Goal: Obtain resource: Download file/media

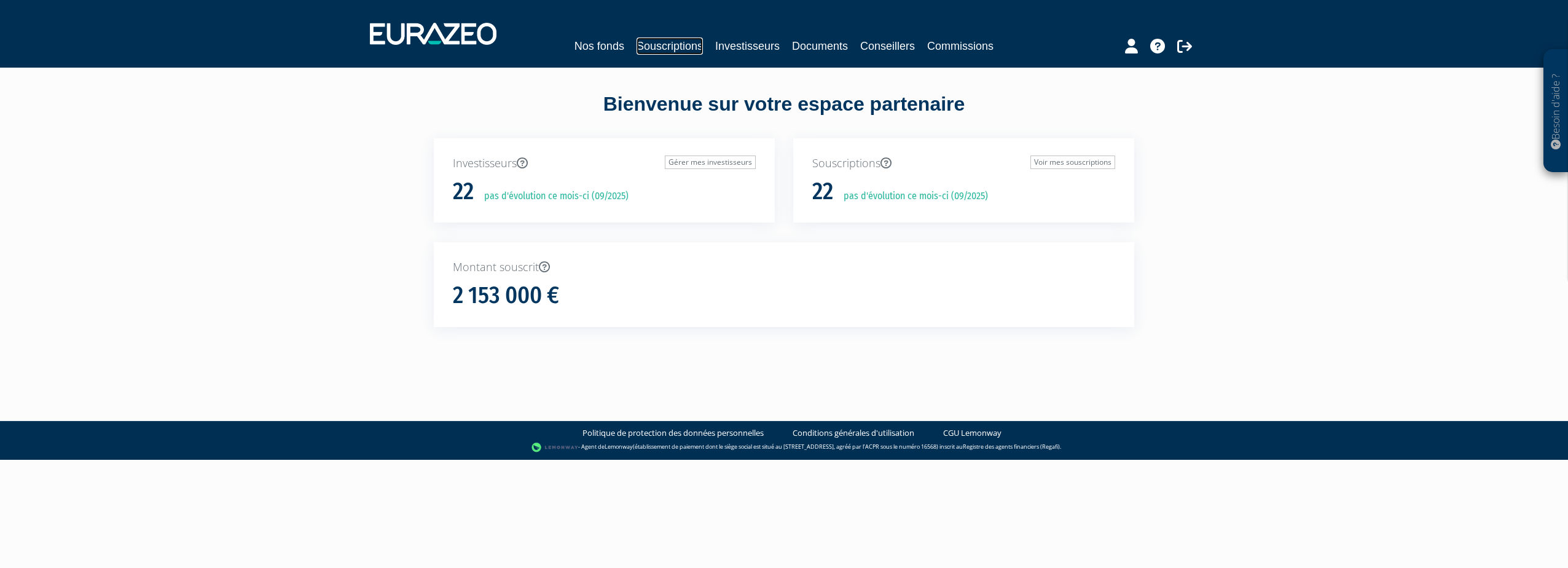
click at [666, 49] on link "Souscriptions" at bounding box center [670, 46] width 66 height 17
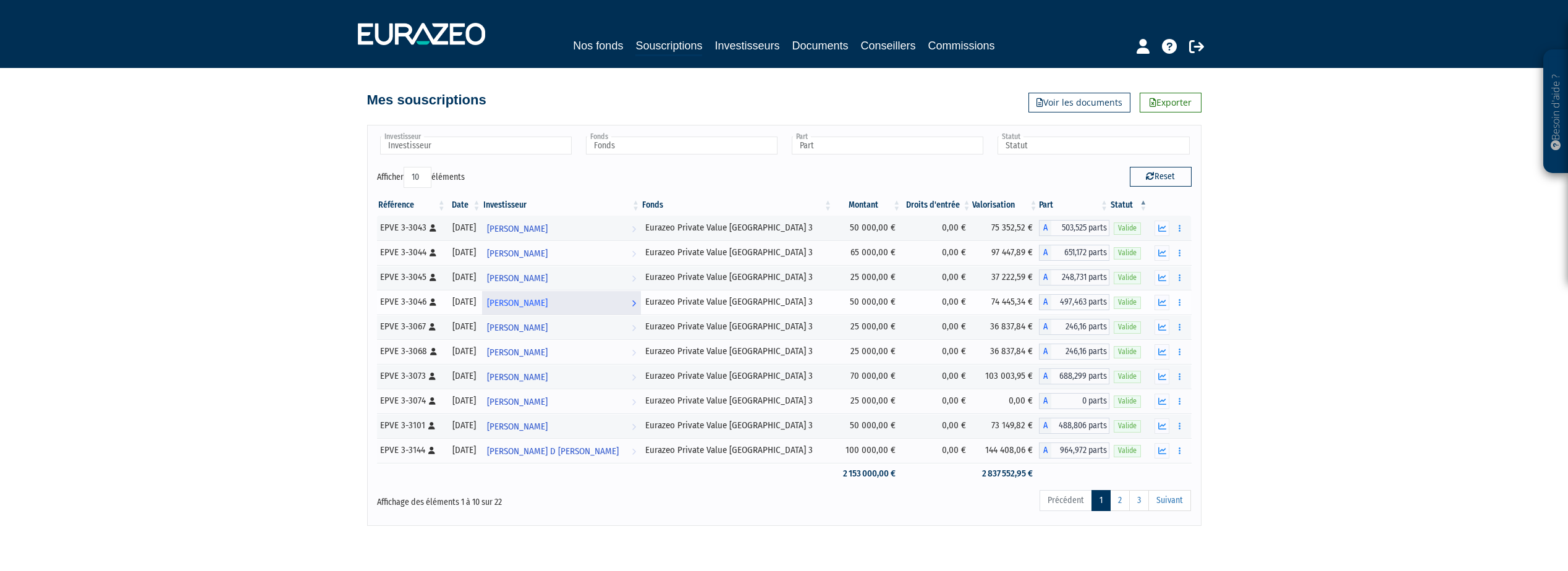
click at [531, 305] on span "[PERSON_NAME]" at bounding box center [517, 303] width 60 height 23
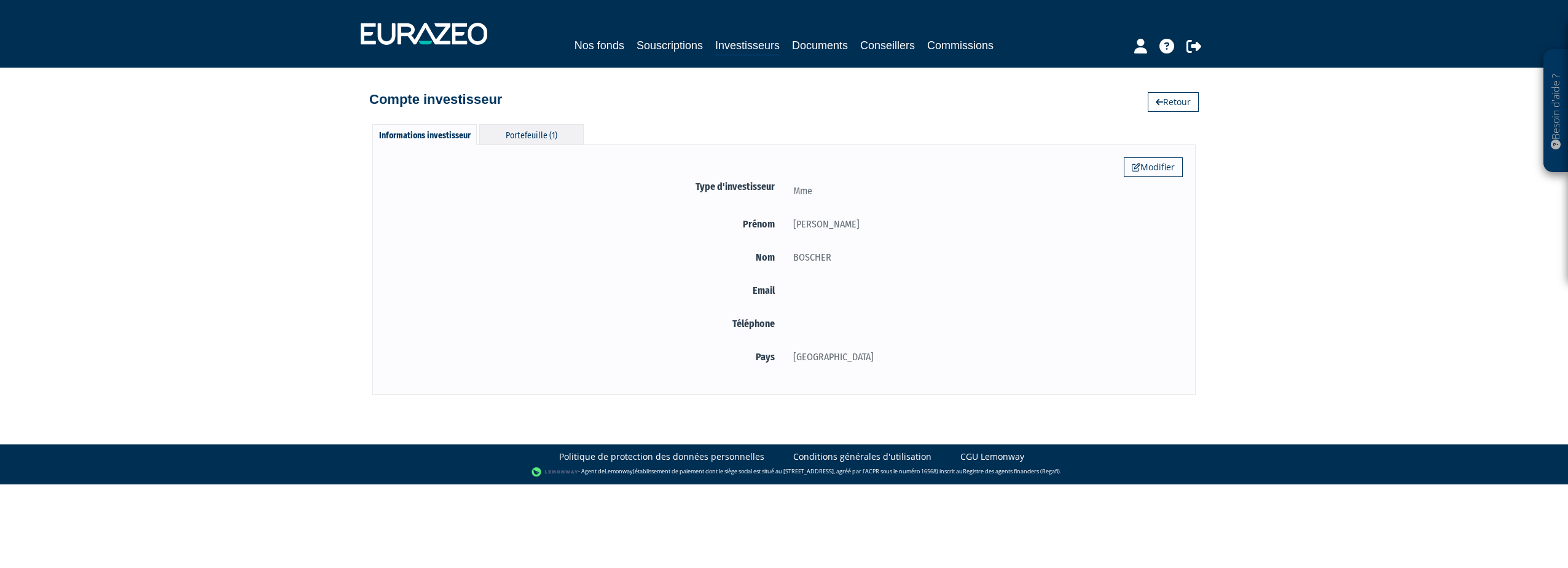
click at [534, 129] on div "Portefeuille (1)" at bounding box center [532, 134] width 104 height 20
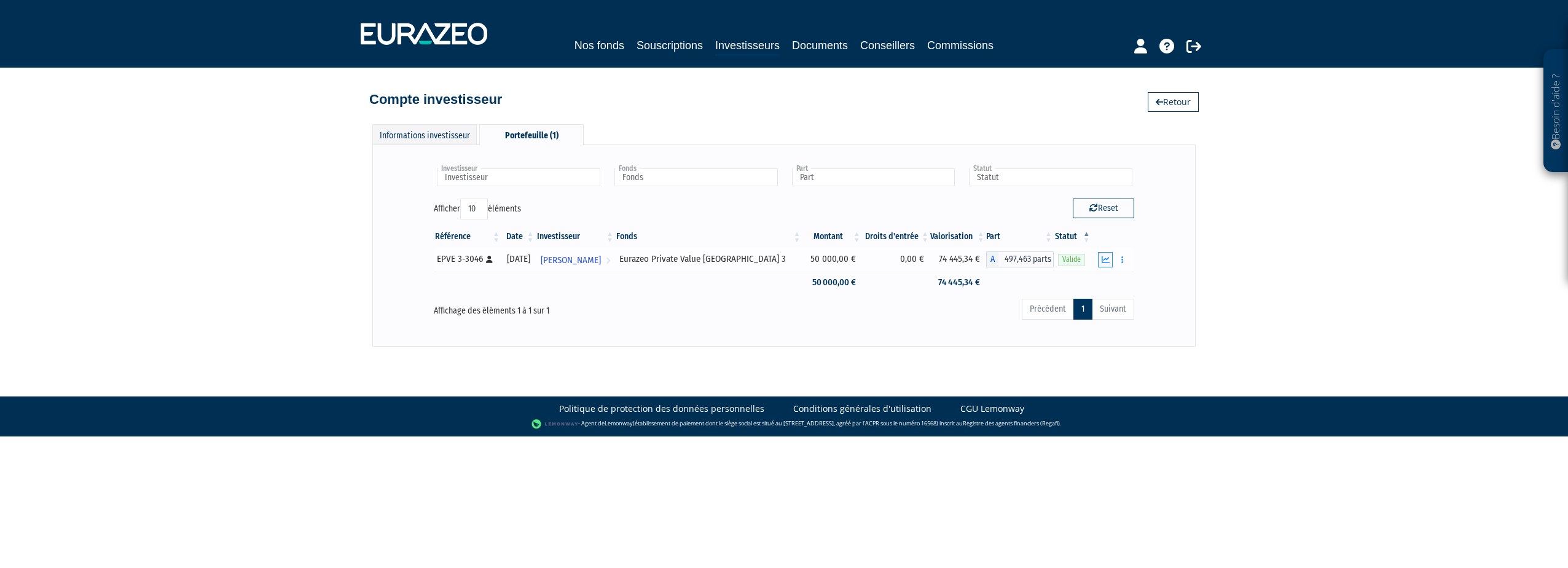
click at [1104, 259] on icon "button" at bounding box center [1106, 260] width 8 height 8
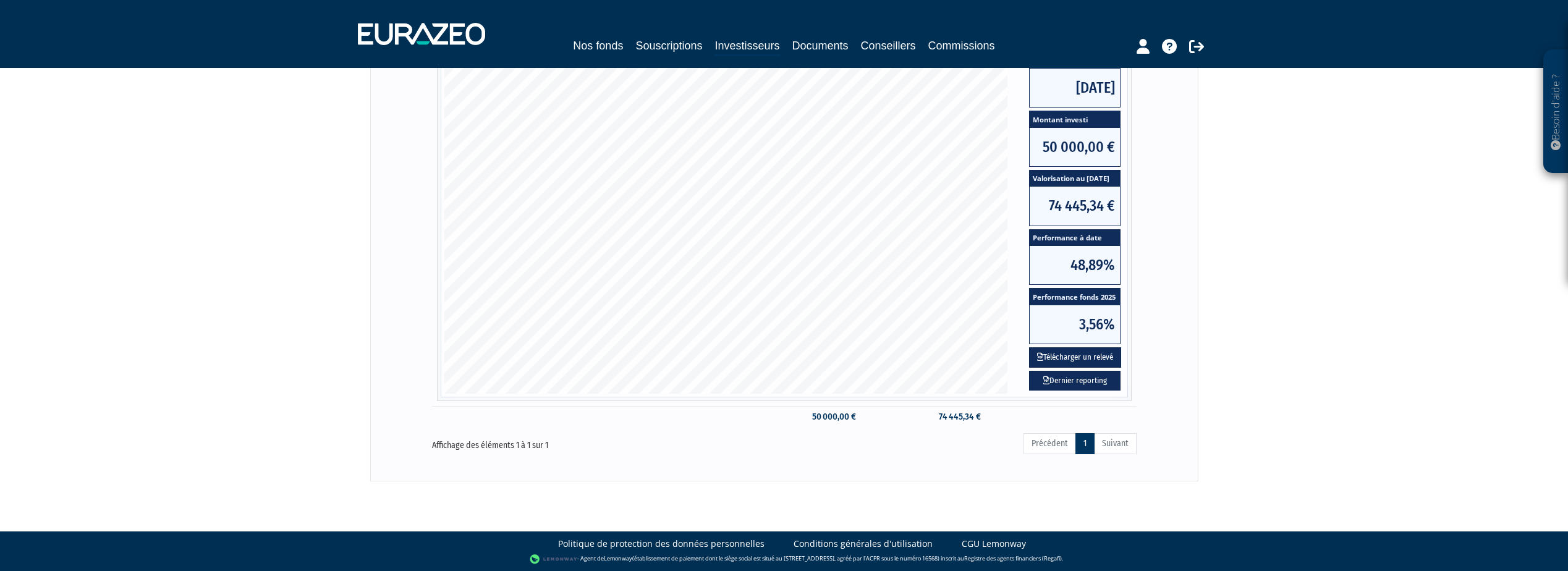
scroll to position [252, 0]
click at [1092, 380] on link "Dernier reporting" at bounding box center [1075, 380] width 92 height 21
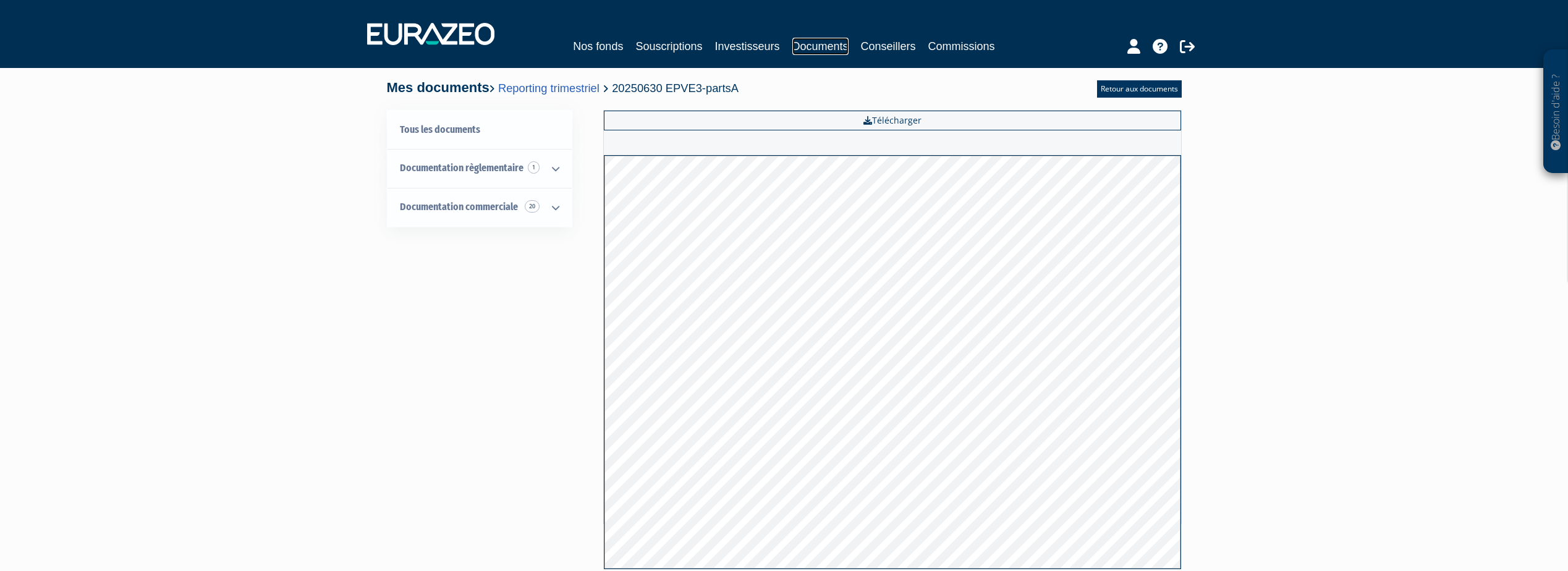
click at [815, 45] on link "Documents" at bounding box center [821, 46] width 56 height 17
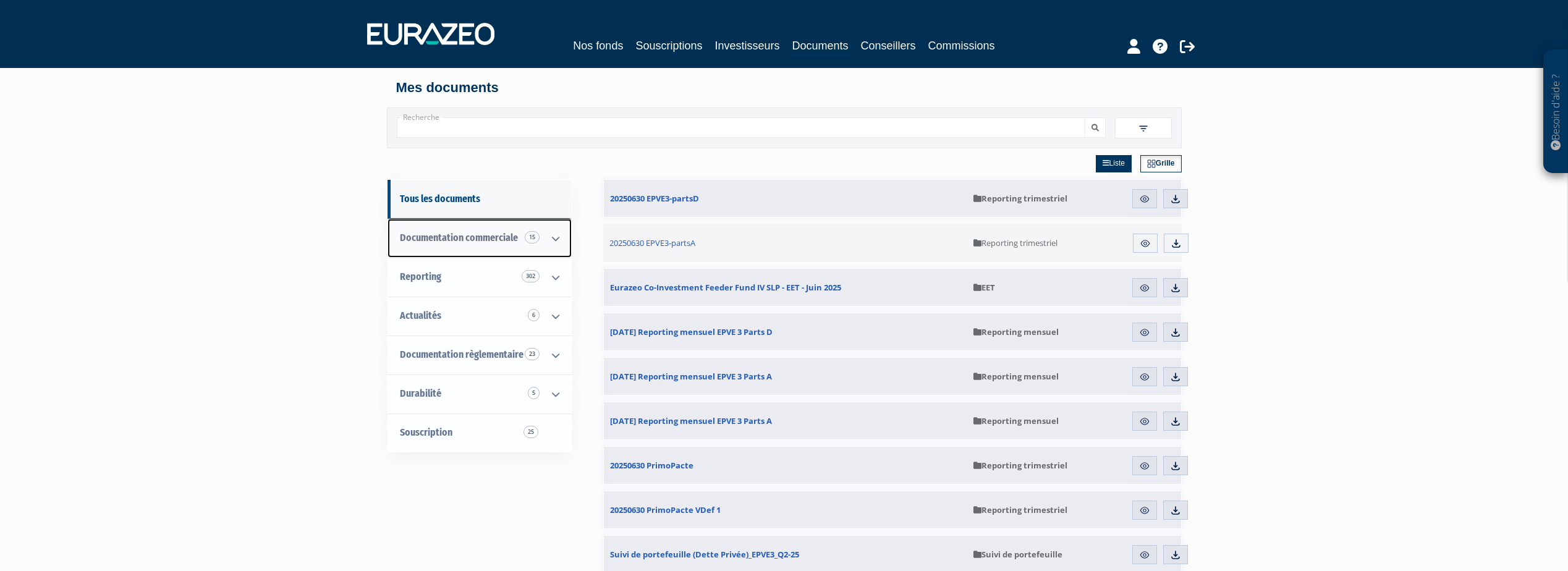
click at [492, 236] on span "Documentation commerciale 15" at bounding box center [459, 238] width 118 height 12
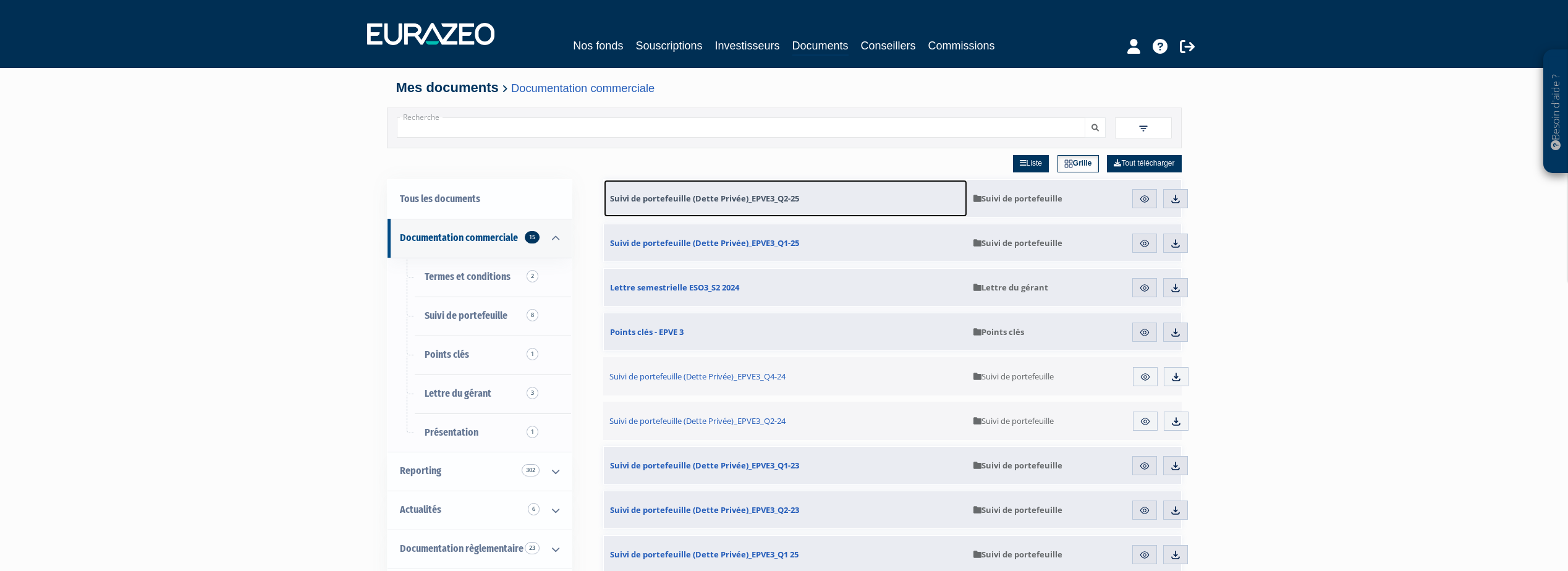
click at [674, 195] on span "Suivi de portefeuille (Dette Privée)_EPVE3_Q2-25" at bounding box center [704, 198] width 189 height 11
